Goal: Task Accomplishment & Management: Use online tool/utility

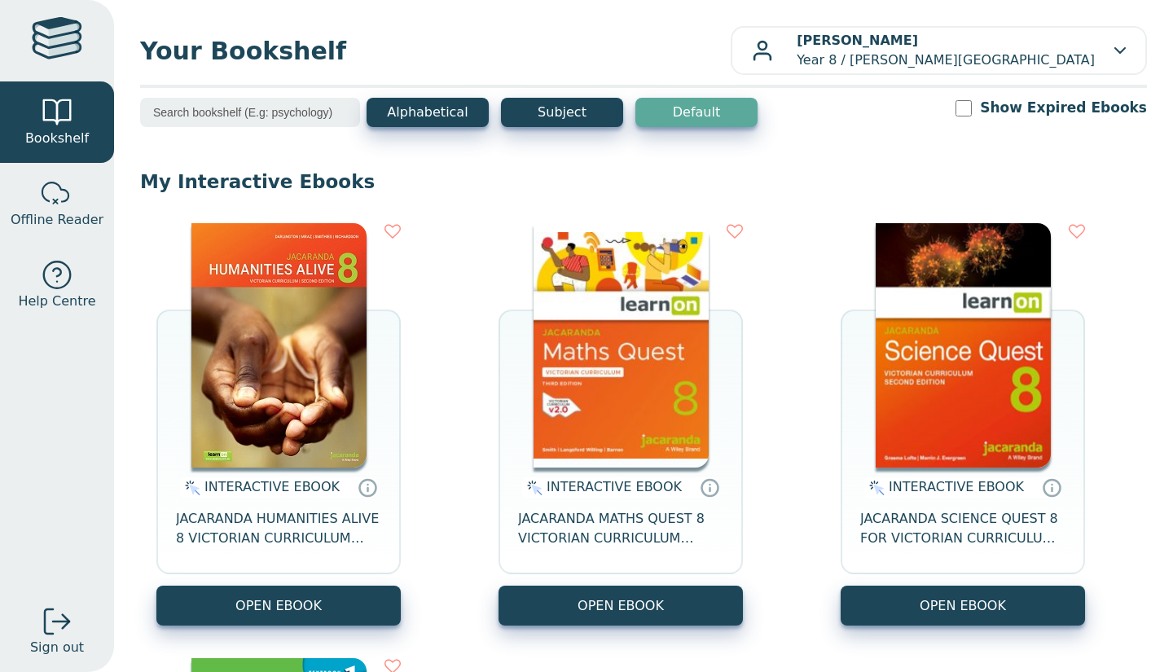
click at [553, 607] on button "OPEN EBOOK" at bounding box center [621, 606] width 244 height 40
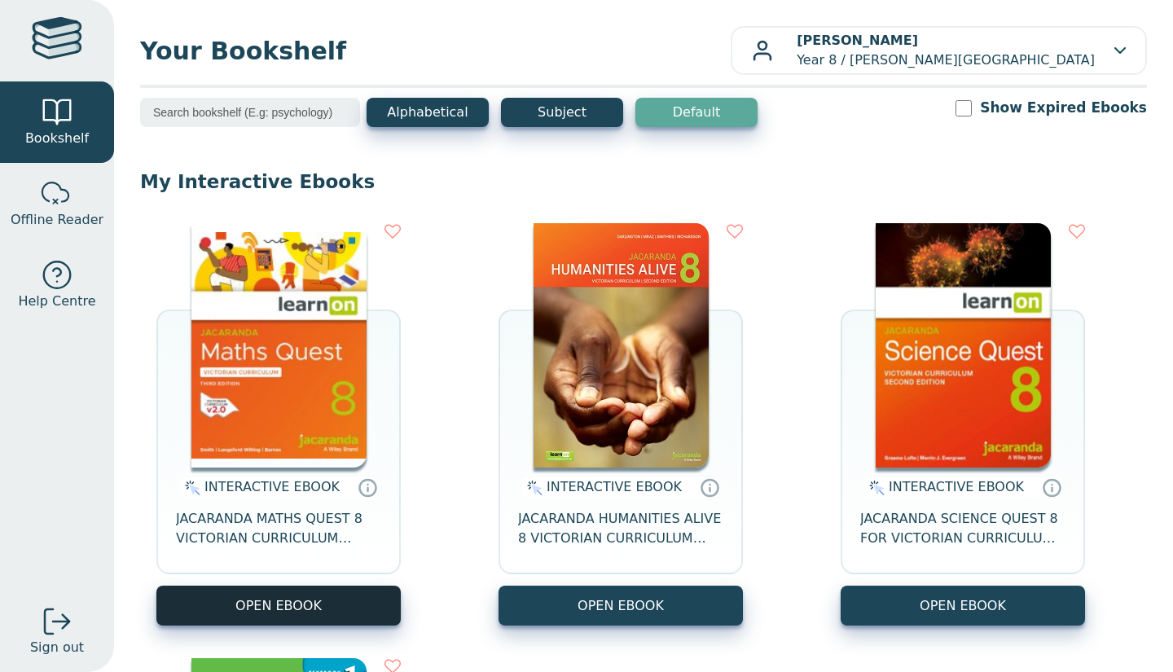
click at [293, 596] on button "OPEN EBOOK" at bounding box center [278, 606] width 244 height 40
